Goal: Task Accomplishment & Management: Use online tool/utility

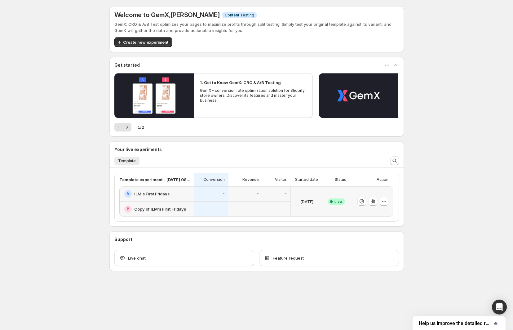
click at [348, 194] on div "Success Complete Live" at bounding box center [336, 201] width 27 height 30
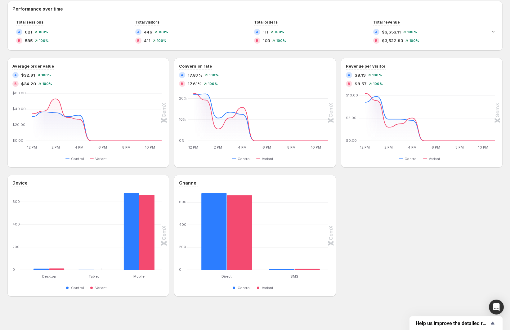
scroll to position [36, 0]
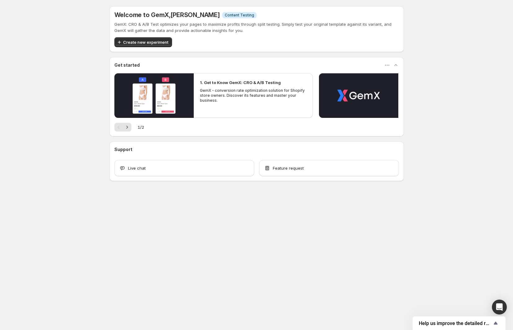
click at [435, 170] on div "Welcome to GemX , [PERSON_NAME] Info Content Testing GemX: CRO & A/B Test optim…" at bounding box center [256, 107] width 513 height 215
click at [128, 127] on icon "Next" at bounding box center [127, 127] width 6 height 6
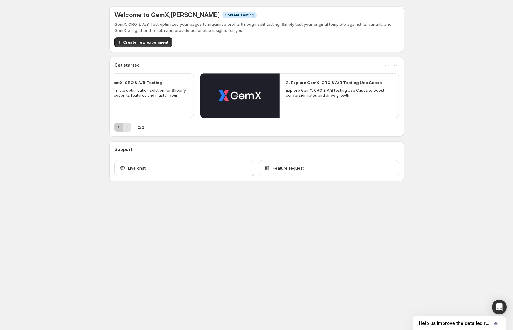
click at [117, 128] on icon "Previous" at bounding box center [119, 127] width 6 height 6
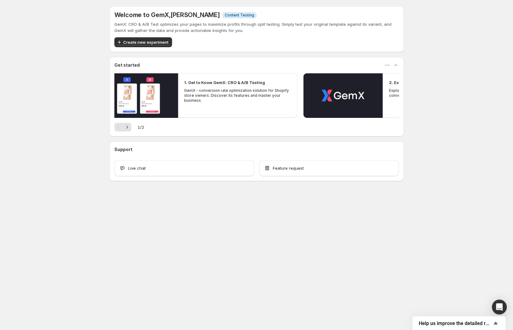
click at [239, 145] on div "Support Live chat Feature request" at bounding box center [257, 161] width 295 height 40
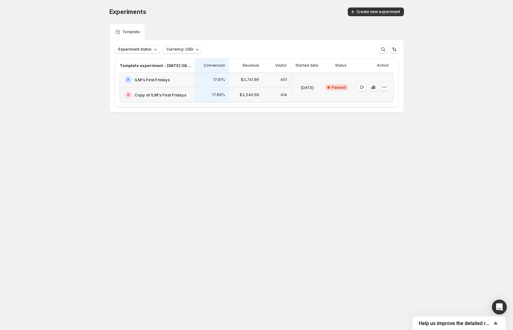
click at [386, 88] on icon "button" at bounding box center [385, 87] width 6 height 6
click at [397, 123] on span "End experiment" at bounding box center [389, 121] width 30 height 5
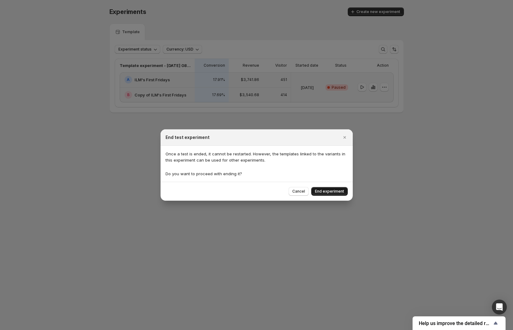
click at [337, 192] on span "End experiment" at bounding box center [329, 191] width 29 height 5
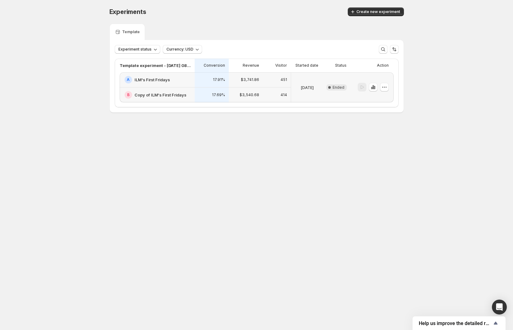
click at [386, 145] on div "Experiments. This page is ready Experiments Create new experiment Template Expe…" at bounding box center [257, 73] width 310 height 146
click at [34, 150] on body "Experiments. This page is ready Experiments Create new experiment Template Expe…" at bounding box center [256, 165] width 513 height 330
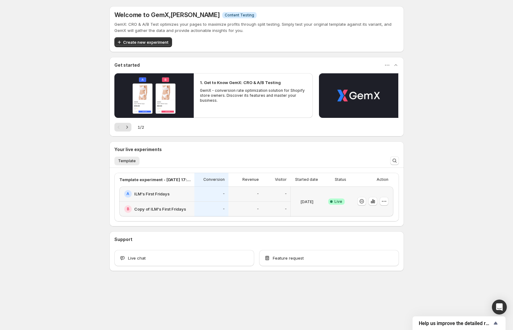
click at [451, 128] on div "Welcome to GemX , Fernando Lopez Info Content Testing GemX: CRO & A/B Test opti…" at bounding box center [256, 152] width 513 height 305
click at [55, 48] on div "Welcome to GemX , Fernando Lopez Info Content Testing GemX: CRO & A/B Test opti…" at bounding box center [256, 152] width 513 height 305
click at [441, 51] on div "Welcome to GemX , Fernando Lopez Info Content Testing GemX: CRO & A/B Test opti…" at bounding box center [256, 152] width 513 height 305
